Goal: Information Seeking & Learning: Learn about a topic

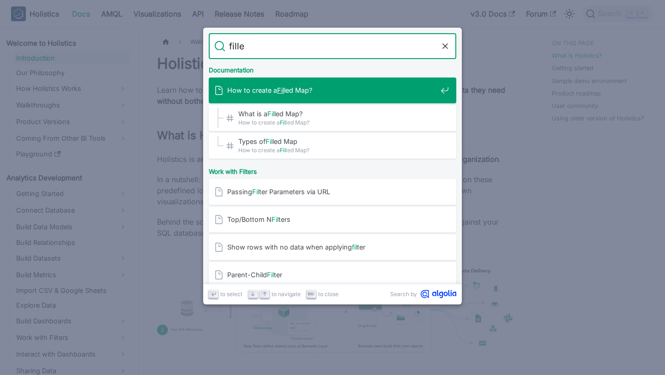
type input "filled"
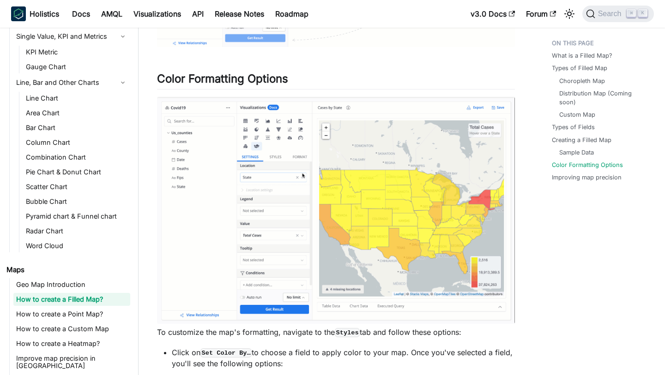
scroll to position [2428, 0]
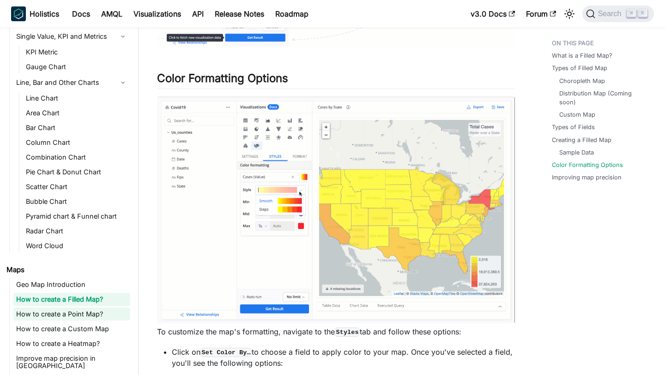
click at [83, 318] on link "How to create a Point Map?" at bounding box center [71, 314] width 117 height 13
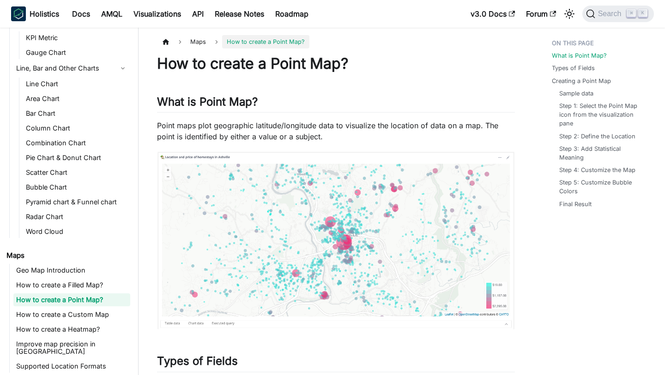
scroll to position [167, 0]
click at [326, 250] on img at bounding box center [336, 240] width 358 height 178
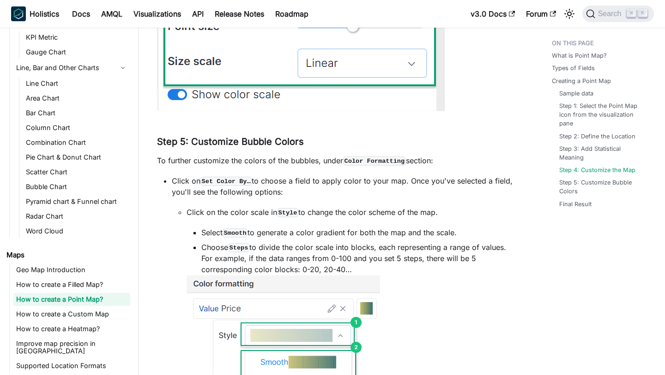
scroll to position [2217, 0]
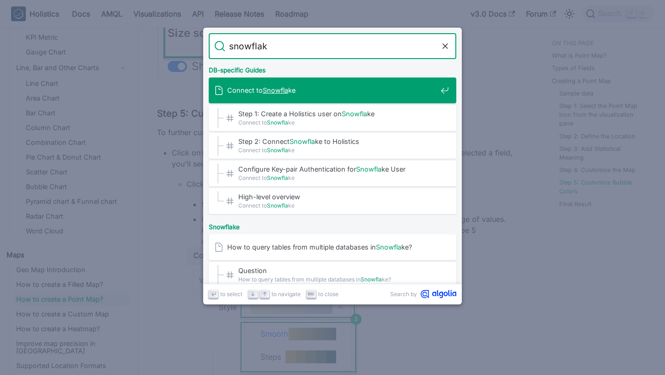
type input "snowflake"
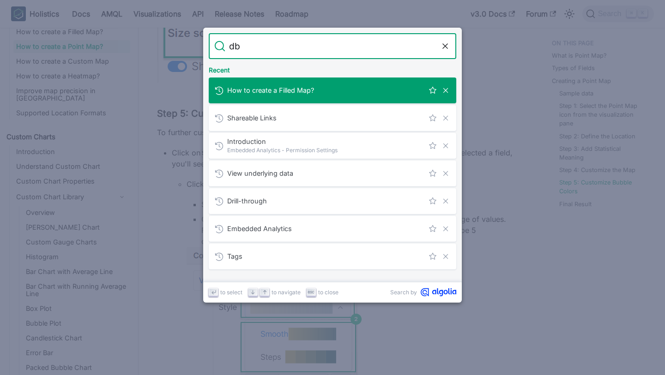
scroll to position [420, 0]
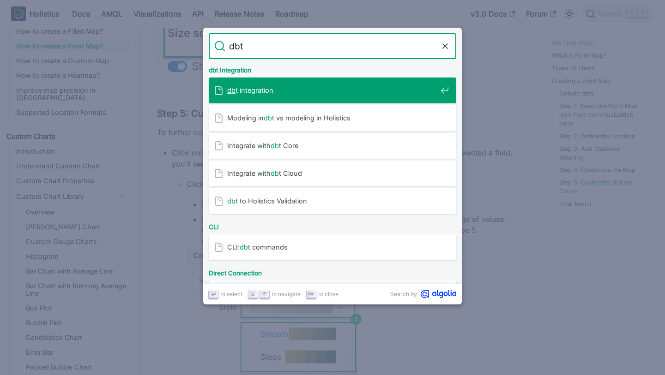
type input "dbt"
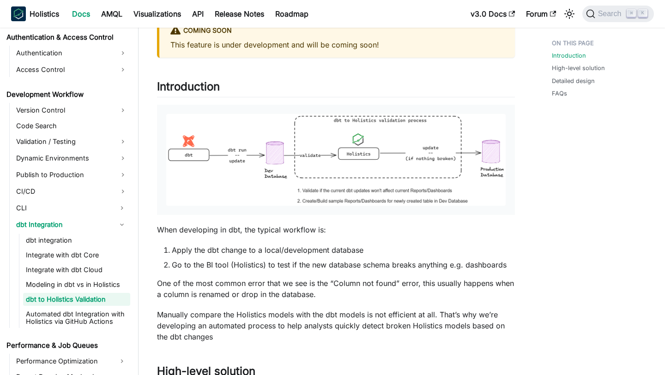
scroll to position [67, 0]
click at [347, 185] on img at bounding box center [335, 160] width 339 height 92
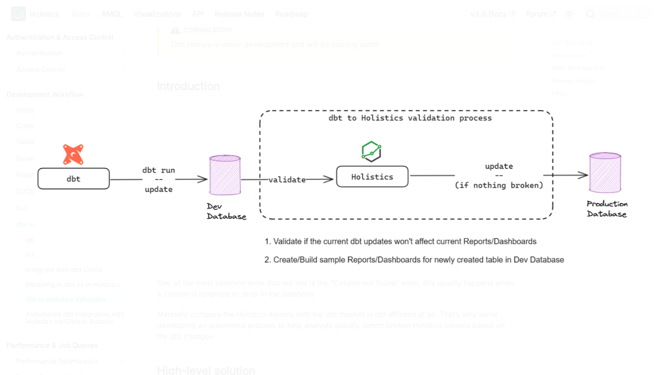
click at [317, 48] on div at bounding box center [332, 187] width 665 height 375
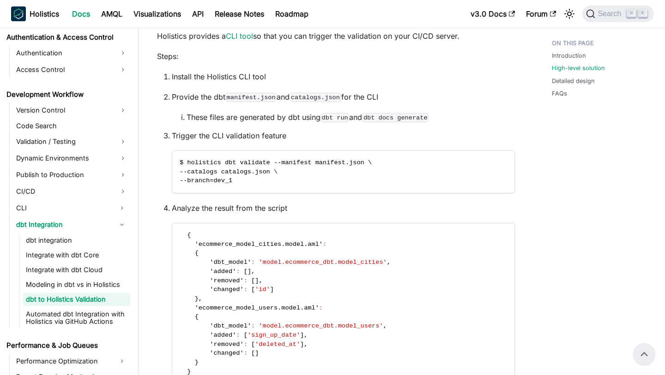
scroll to position [393, 0]
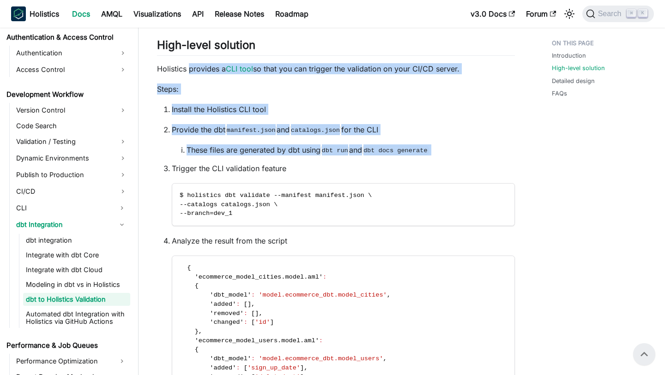
drag, startPoint x: 189, startPoint y: 71, endPoint x: 280, endPoint y: 158, distance: 126.3
click at [280, 158] on div "dbt to Holistics Validation Coming Soon This feature is under development and w…" at bounding box center [336, 334] width 358 height 1346
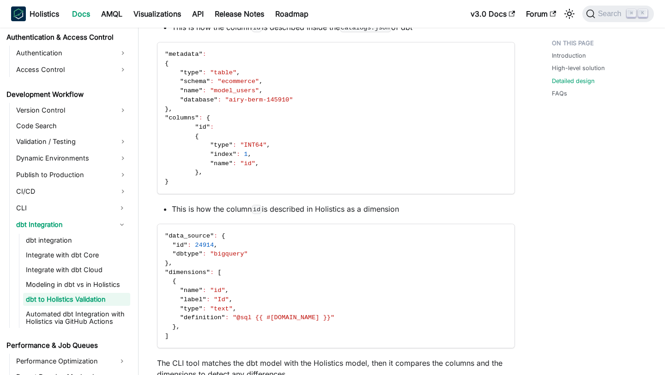
scroll to position [934, 0]
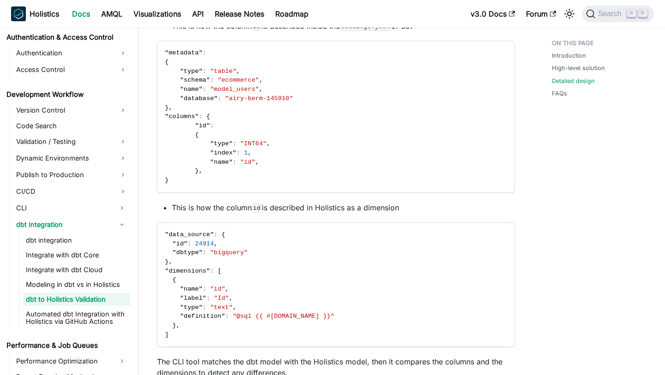
click at [320, 77] on code ""metadata" : { "type" : "table" , "schema" : "ecommerce" , "name" : "model_user…" at bounding box center [335, 116] width 357 height 151
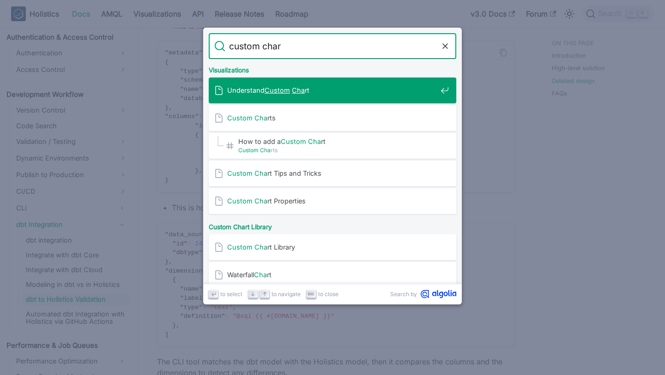
type input "custom chart"
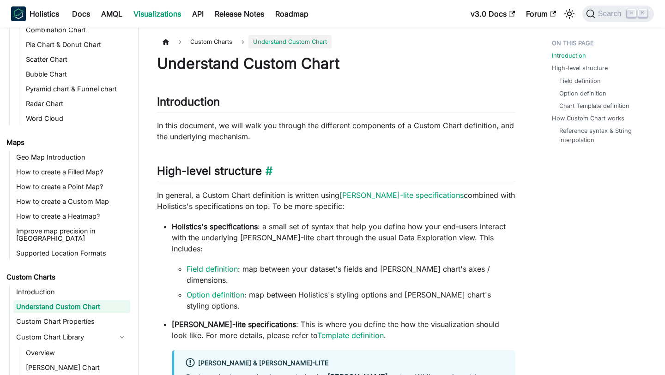
scroll to position [25, 0]
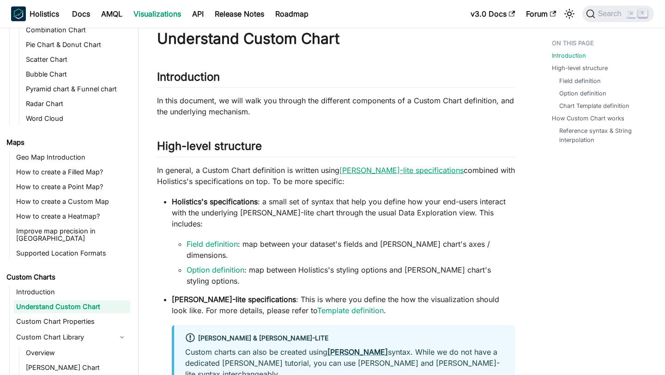
click at [373, 168] on link "Vega-lite specifications" at bounding box center [401, 170] width 124 height 9
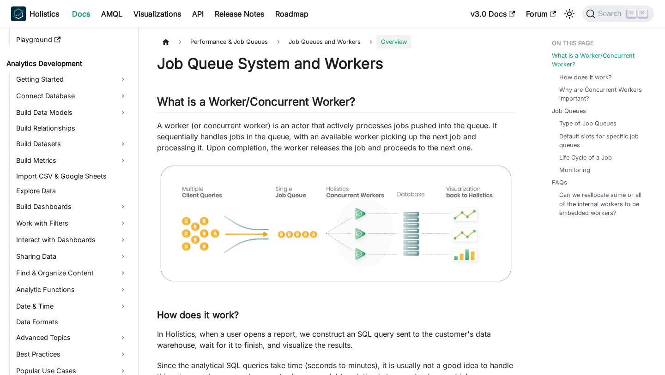
click at [342, 193] on img at bounding box center [336, 223] width 358 height 122
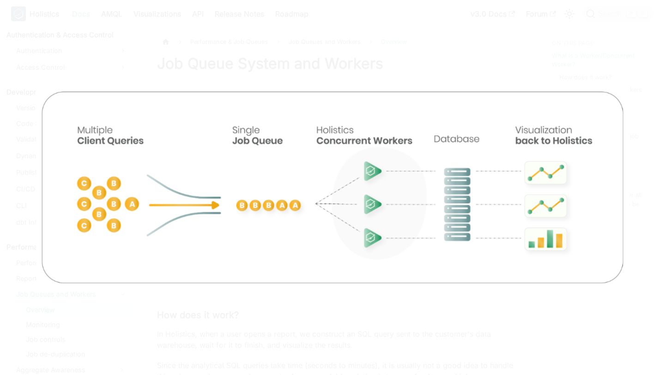
scroll to position [613, 0]
click at [425, 64] on div at bounding box center [332, 187] width 665 height 375
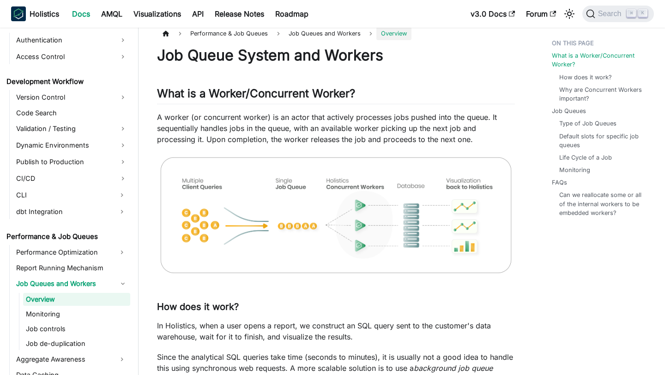
scroll to position [11, 0]
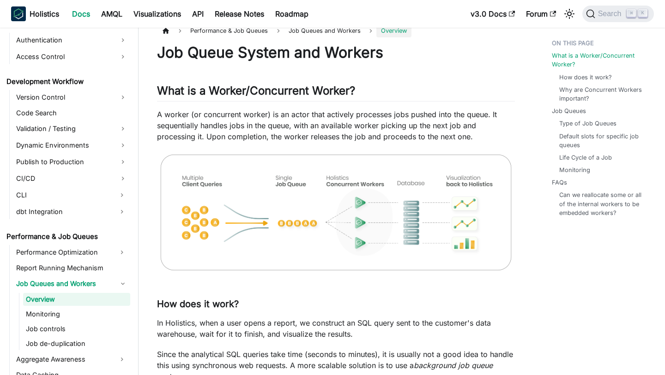
click at [387, 134] on p "A worker (or concurrent worker) is an actor that actively processes jobs pushed…" at bounding box center [336, 125] width 358 height 33
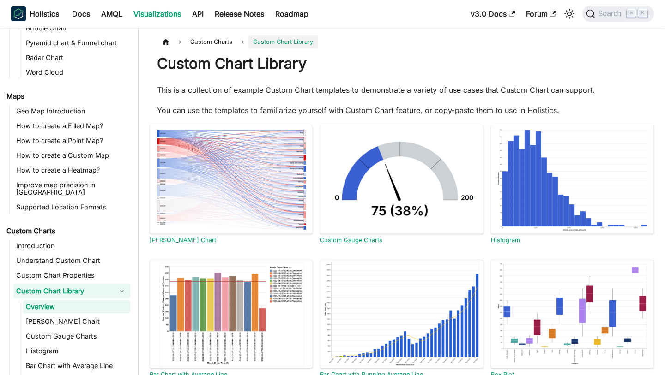
click at [373, 72] on h1 "Custom Chart Library" at bounding box center [401, 63] width 489 height 18
click at [338, 90] on p "This is a collection of example Custom Chart templates to demonstrate a variety…" at bounding box center [401, 89] width 489 height 11
click at [343, 91] on p "This is a collection of example Custom Chart templates to demonstrate a variety…" at bounding box center [401, 89] width 489 height 11
